Goal: Task Accomplishment & Management: Use online tool/utility

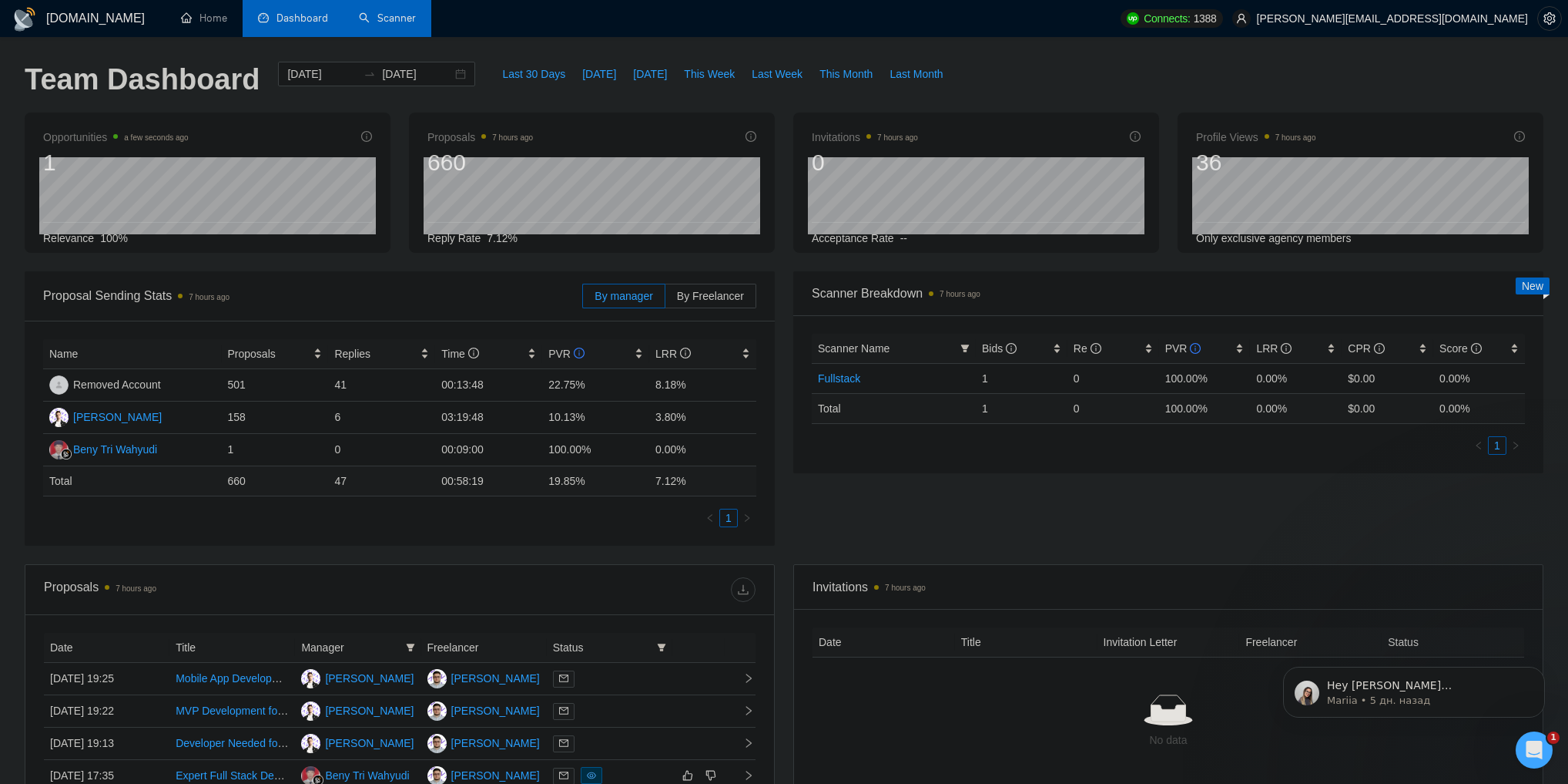
click at [415, 13] on link "Scanner" at bounding box center [388, 18] width 57 height 13
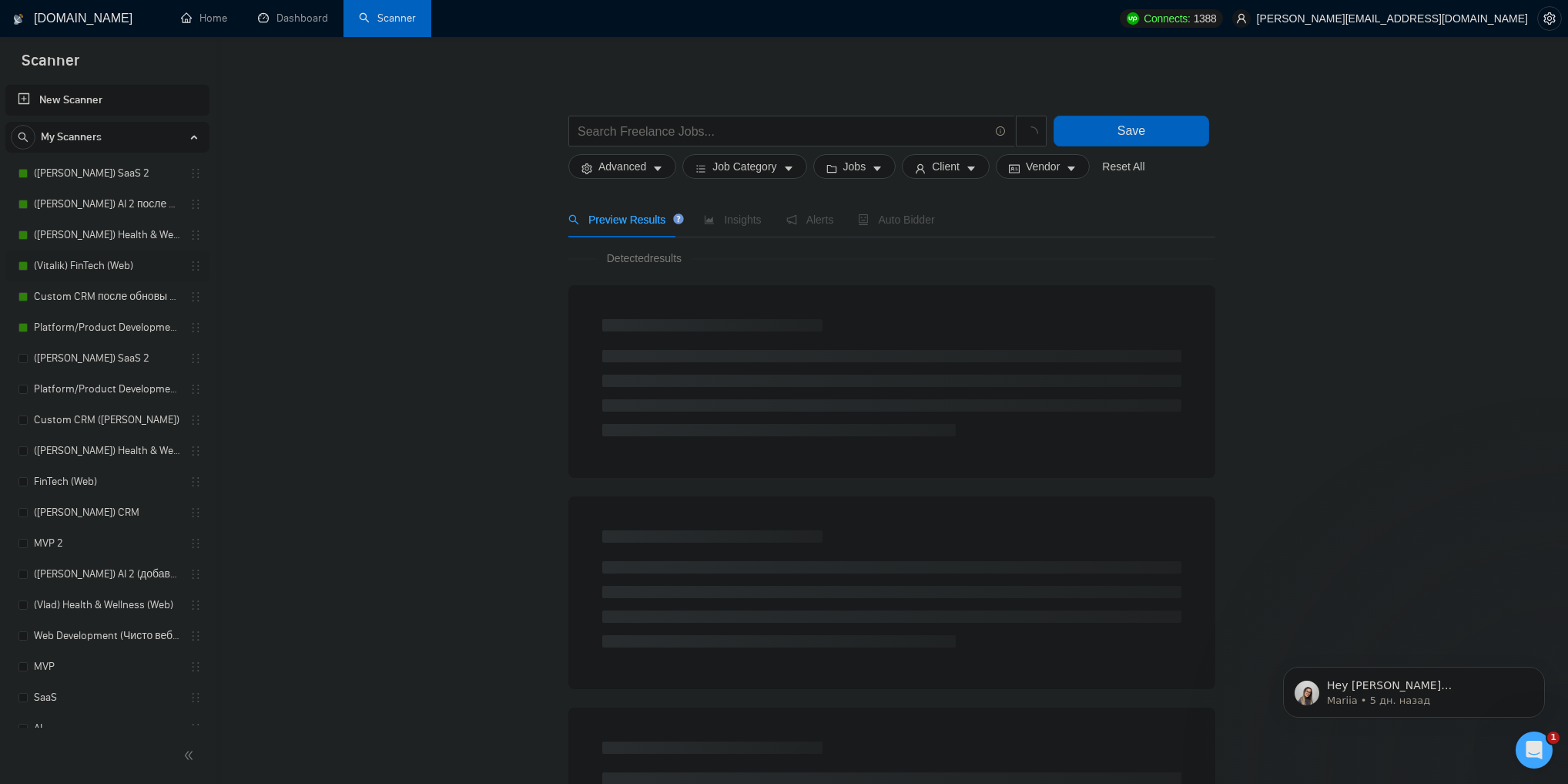
click at [86, 260] on link "(Vitalik) FinTech (Web)" at bounding box center [107, 266] width 146 height 31
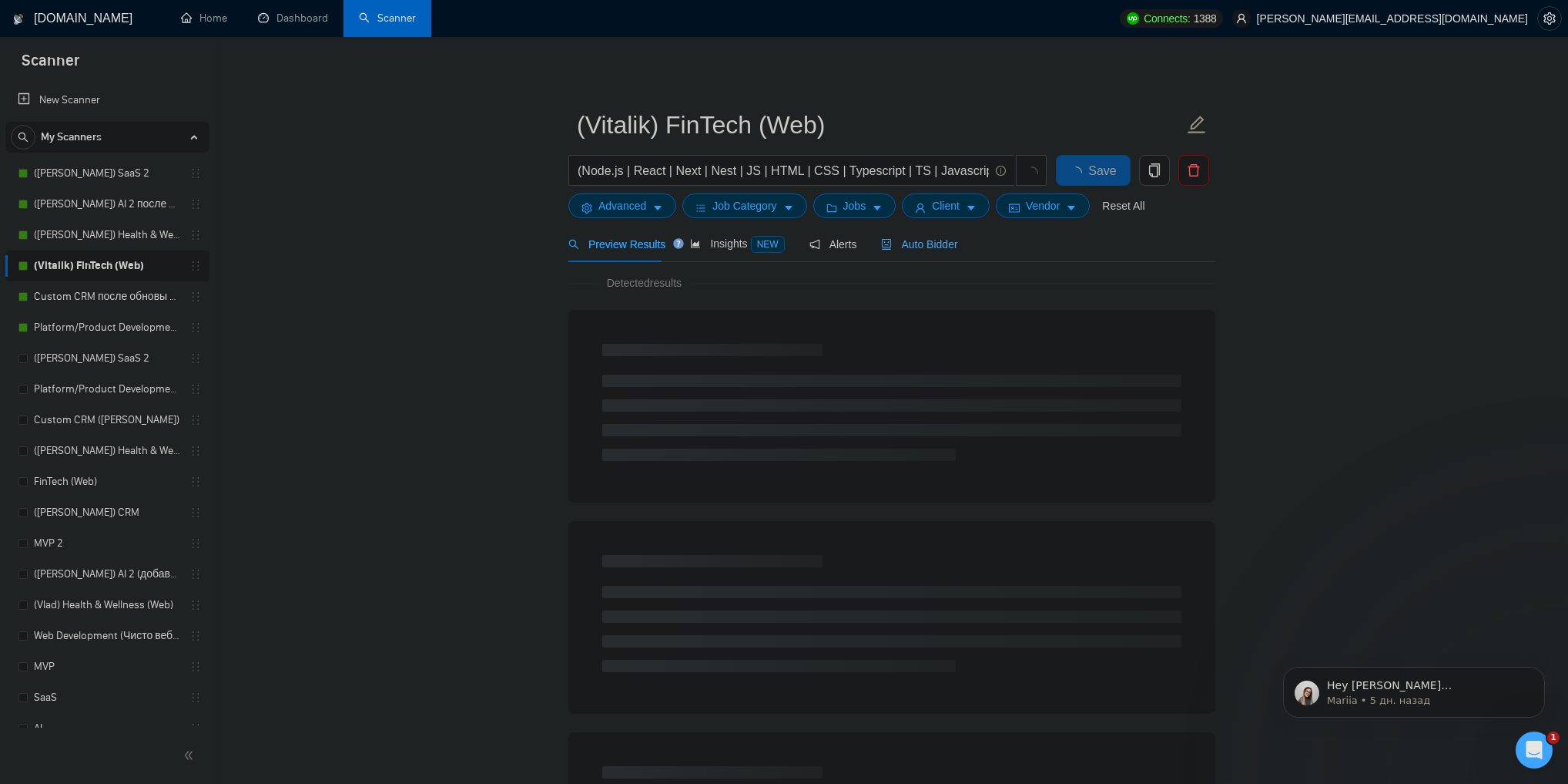
click at [909, 245] on span "Auto Bidder" at bounding box center [919, 244] width 77 height 12
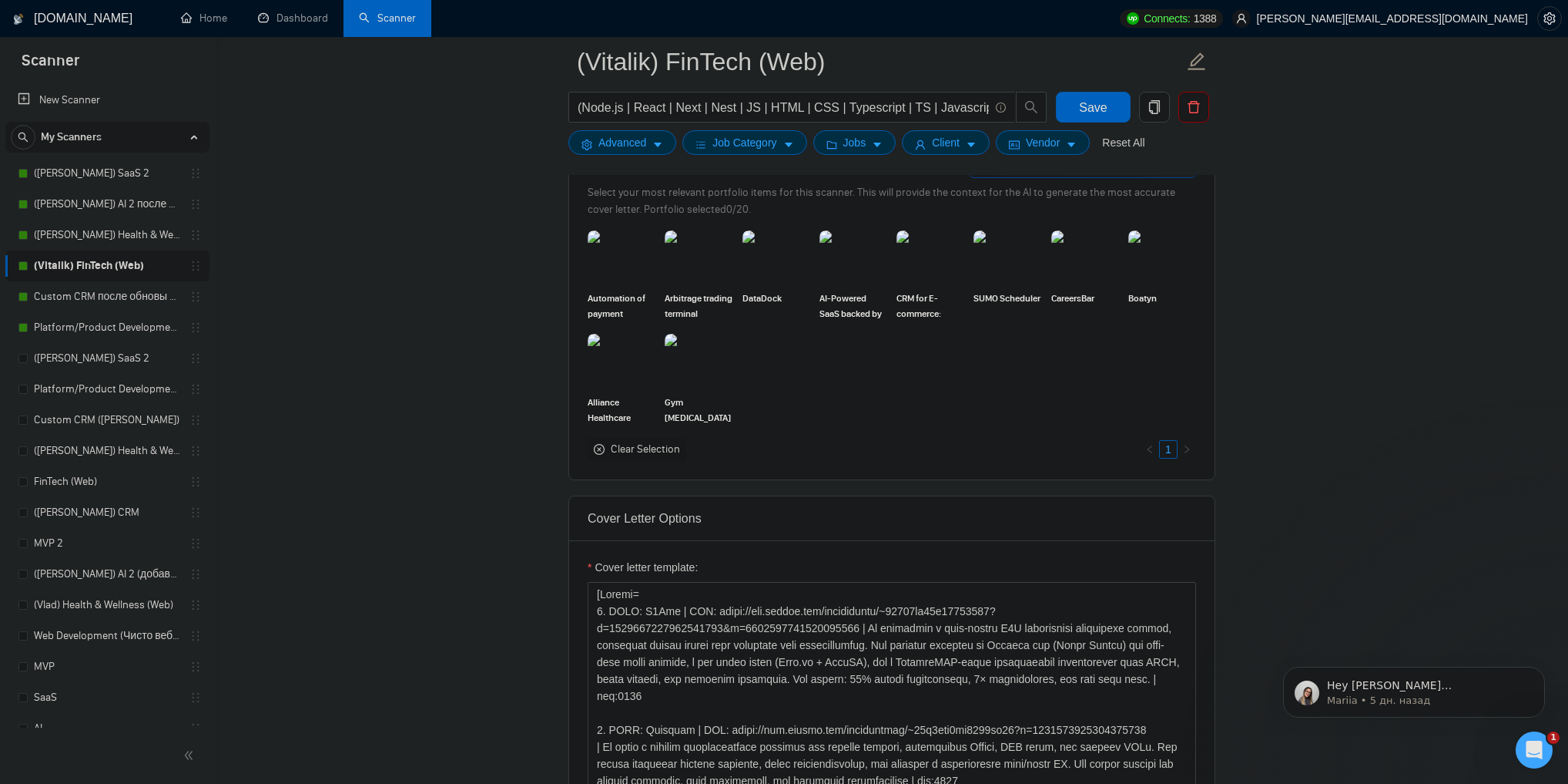
scroll to position [1479, 0]
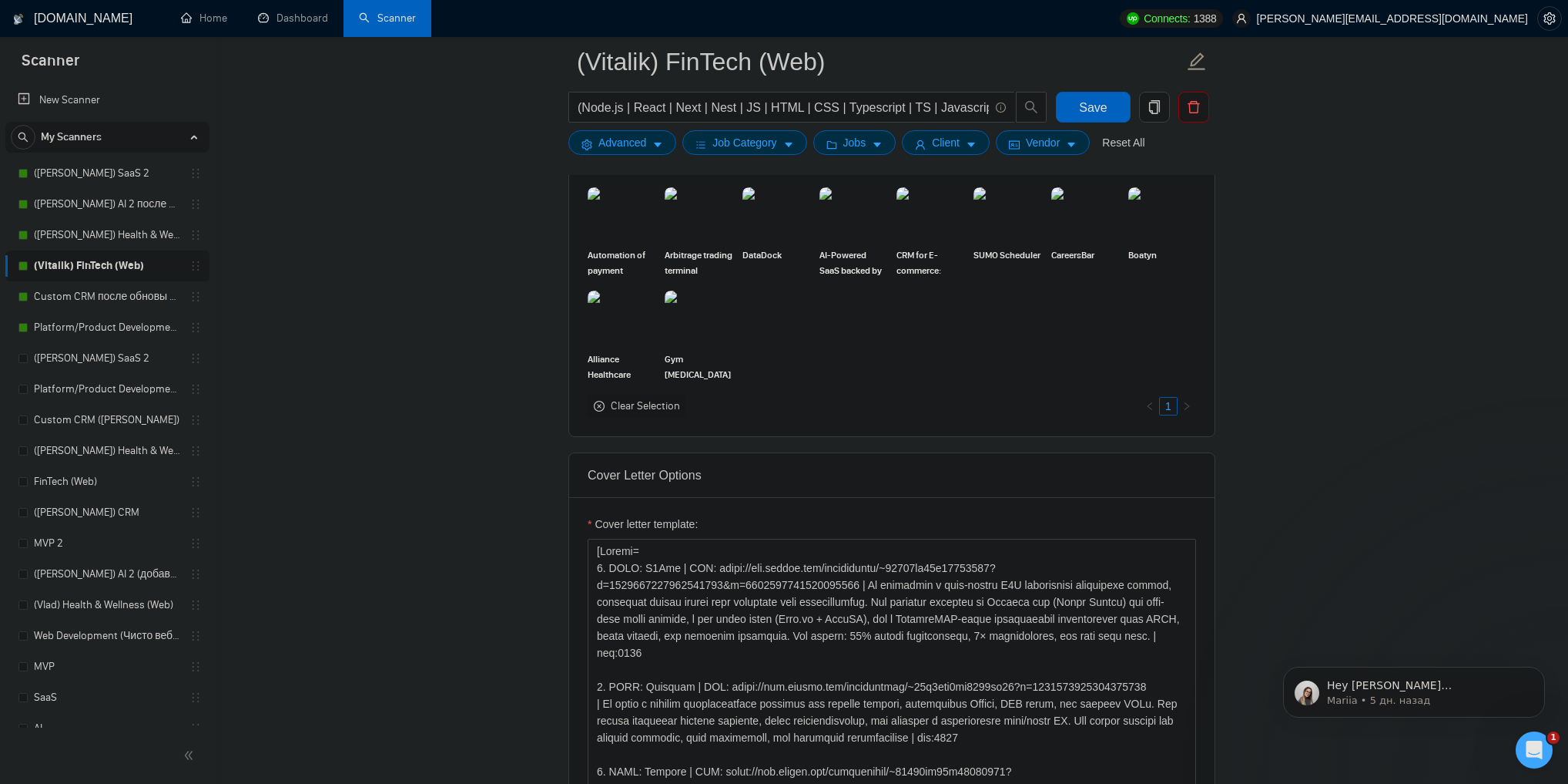
click at [602, 404] on icon "close-circle" at bounding box center [598, 406] width 10 height 10
click at [596, 404] on icon "close-circle" at bounding box center [598, 406] width 10 height 10
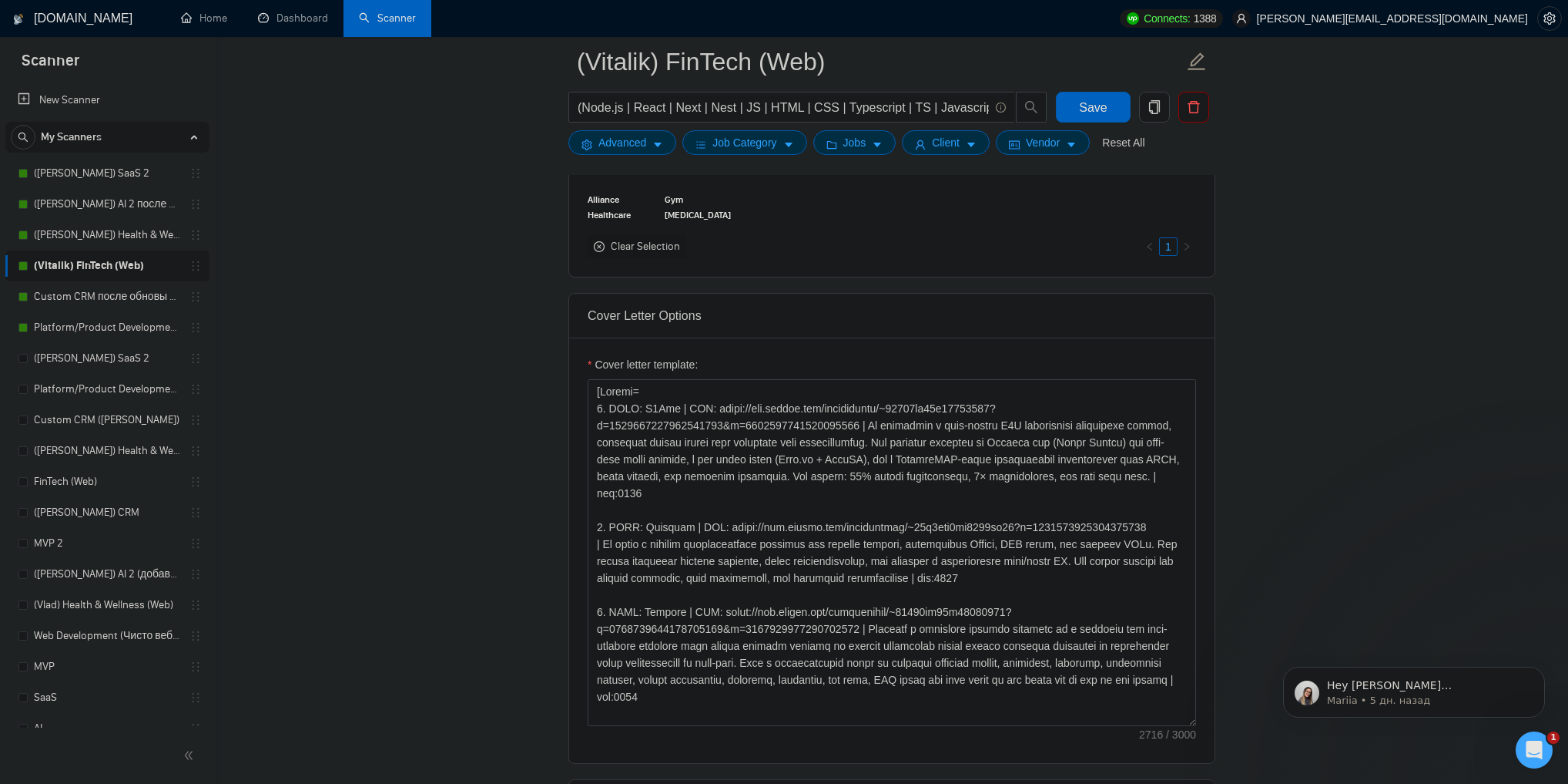
scroll to position [1664, 0]
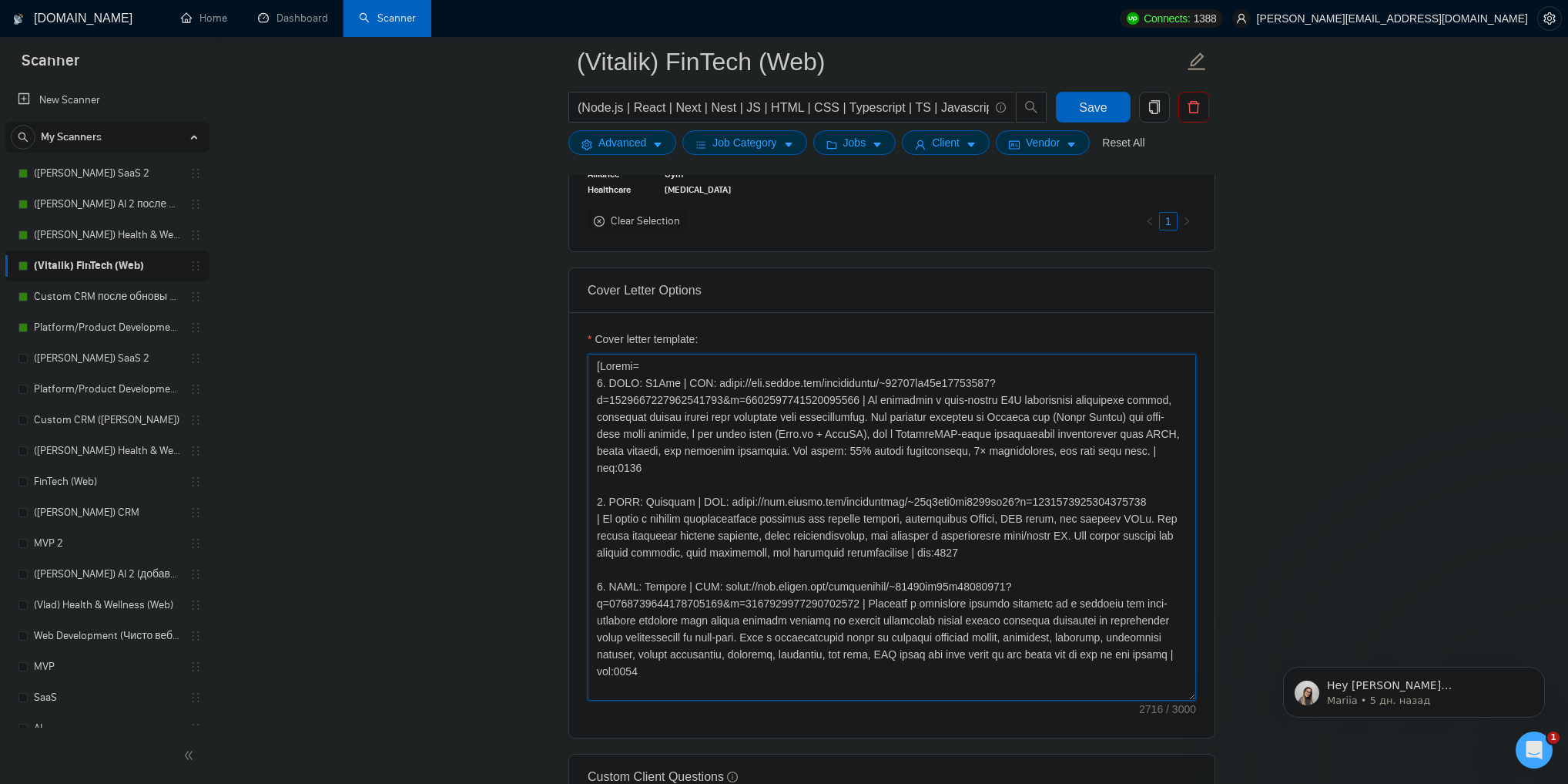
click at [721, 480] on textarea "Cover letter template:" at bounding box center [892, 527] width 609 height 347
drag, startPoint x: 721, startPoint y: 480, endPoint x: 1104, endPoint y: 481, distance: 383.0
click at [1104, 481] on textarea "Cover letter template:" at bounding box center [892, 527] width 609 height 347
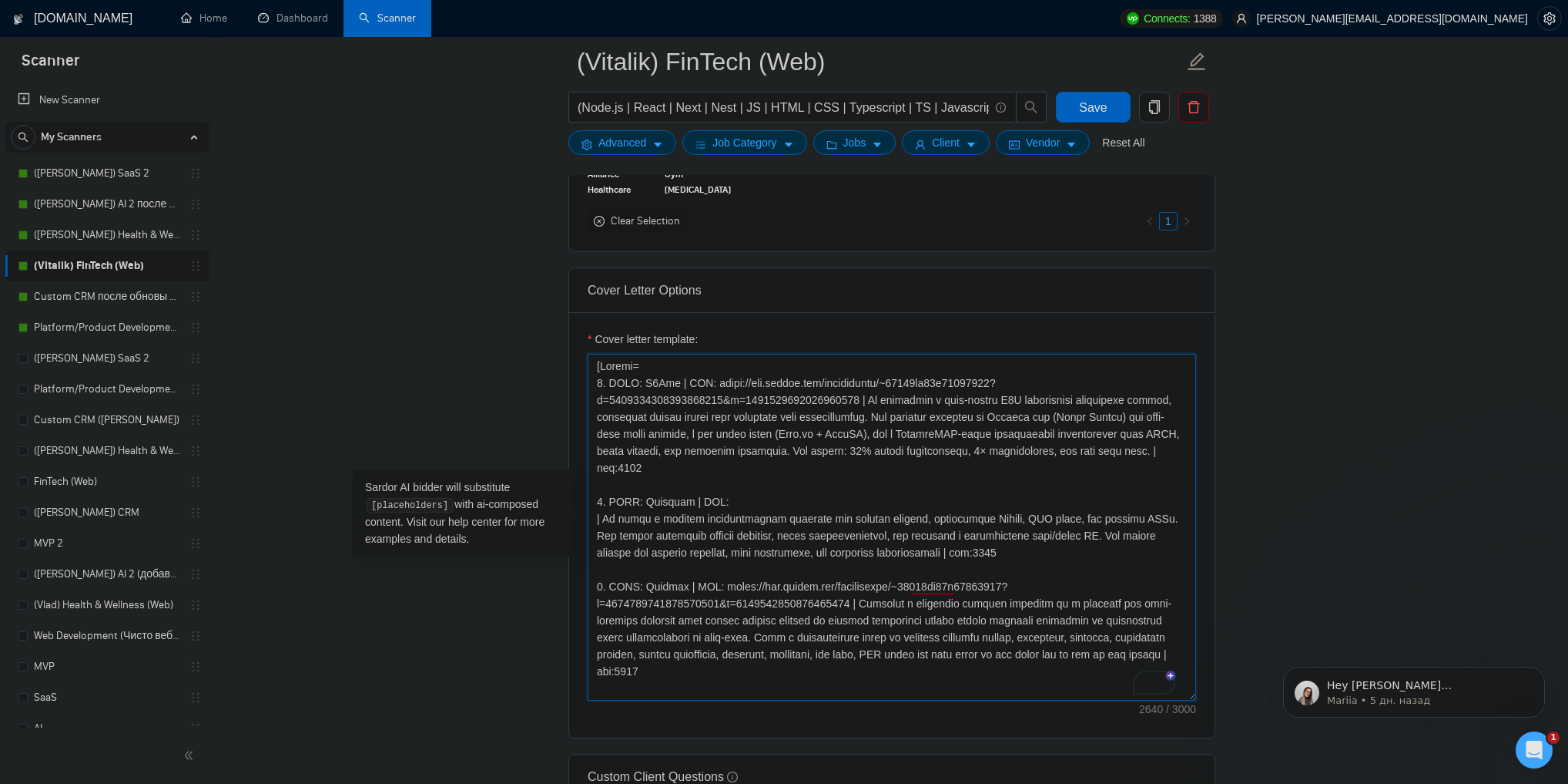
paste textarea "[URL][DOMAIN_NAME]"
type textarea "[Loremi= 5. DOLO: S2Ame | CON: adipi://eli.seddoe.tem/incididuntu/~30259la33e14…"
click at [1104, 100] on span "Save" at bounding box center [1093, 107] width 27 height 19
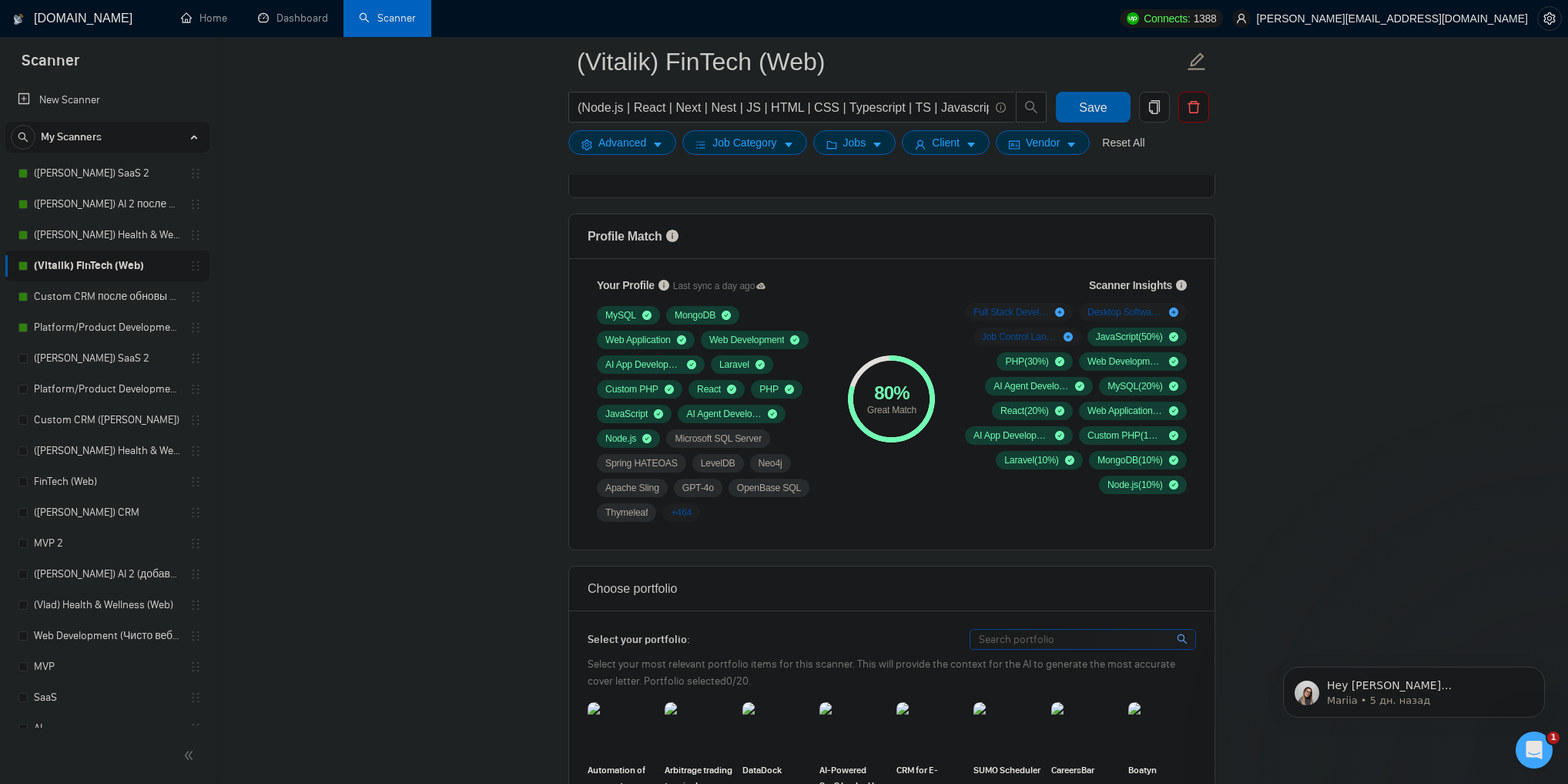
scroll to position [925, 0]
